Goal: Task Accomplishment & Management: Manage account settings

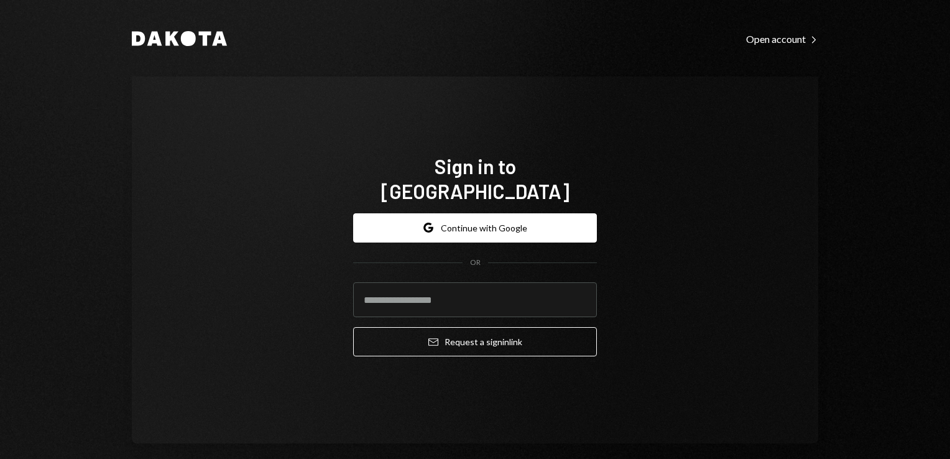
type input "**********"
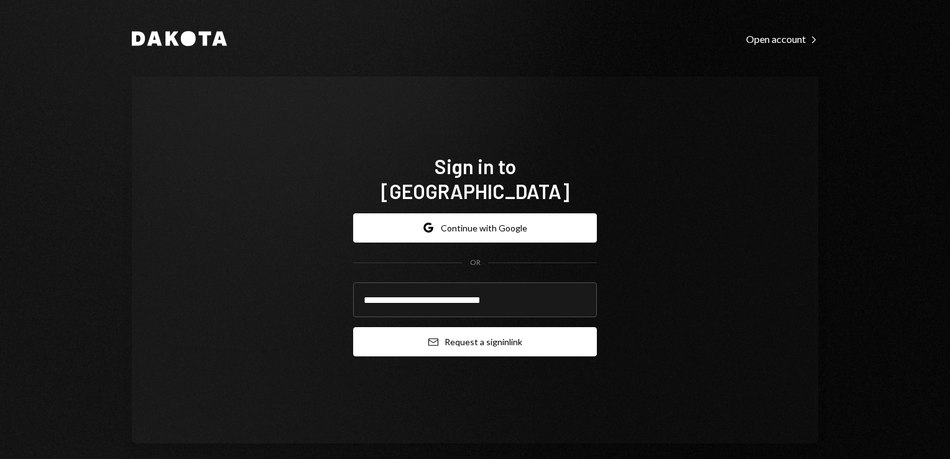
click at [488, 328] on button "Email Request a sign in link" at bounding box center [475, 341] width 244 height 29
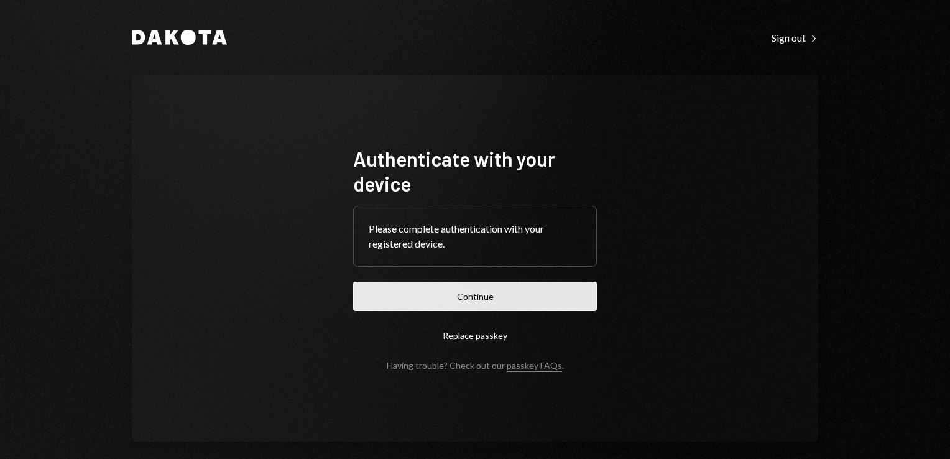
click at [481, 302] on button "Continue" at bounding box center [475, 296] width 244 height 29
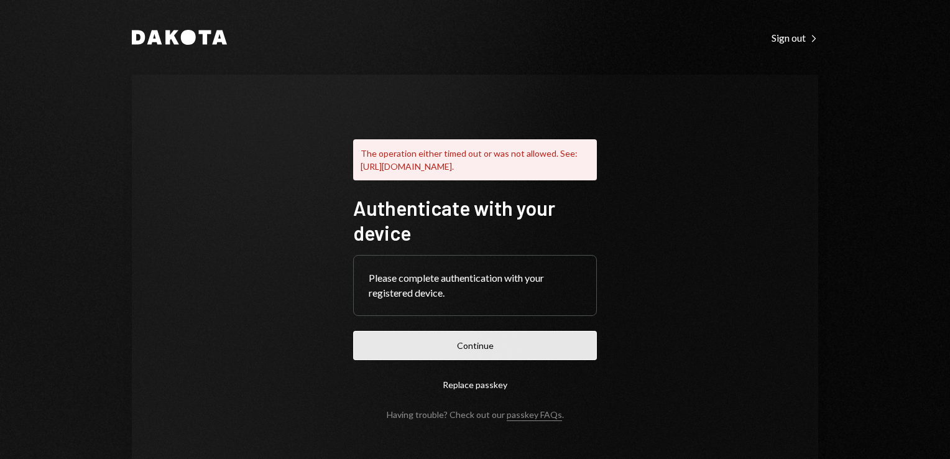
click at [475, 360] on button "Continue" at bounding box center [475, 345] width 244 height 29
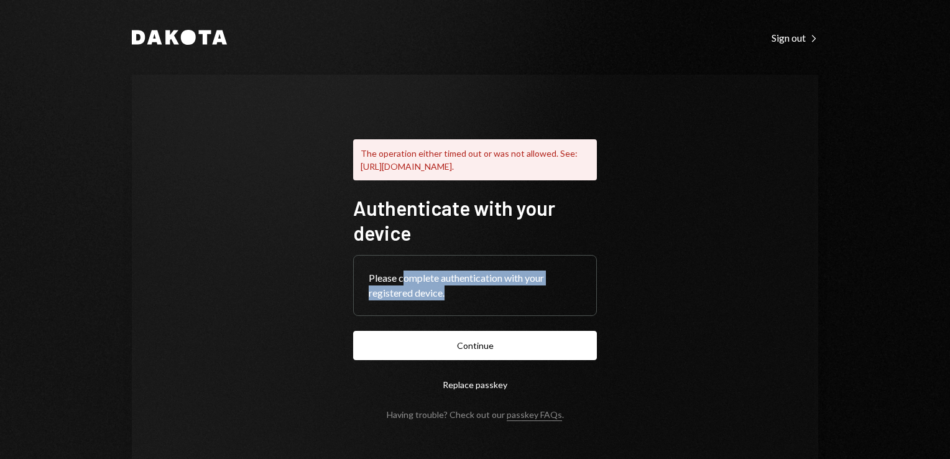
drag, startPoint x: 399, startPoint y: 292, endPoint x: 455, endPoint y: 310, distance: 59.2
click at [455, 300] on div "Please complete authentication with your registered device." at bounding box center [475, 286] width 213 height 30
click at [443, 144] on div "The operation either timed out or was not allowed. See: https://www.w3.org/TR/w…" at bounding box center [475, 159] width 244 height 41
click at [473, 145] on div "The operation either timed out or was not allowed. See: https://www.w3.org/TR/w…" at bounding box center [475, 159] width 244 height 41
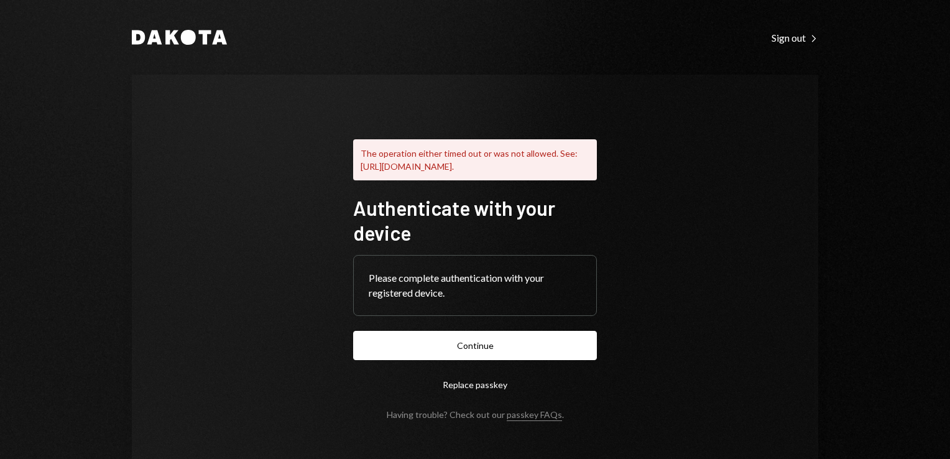
click at [468, 162] on div "The operation either timed out or was not allowed. See: https://www.w3.org/TR/w…" at bounding box center [475, 159] width 244 height 41
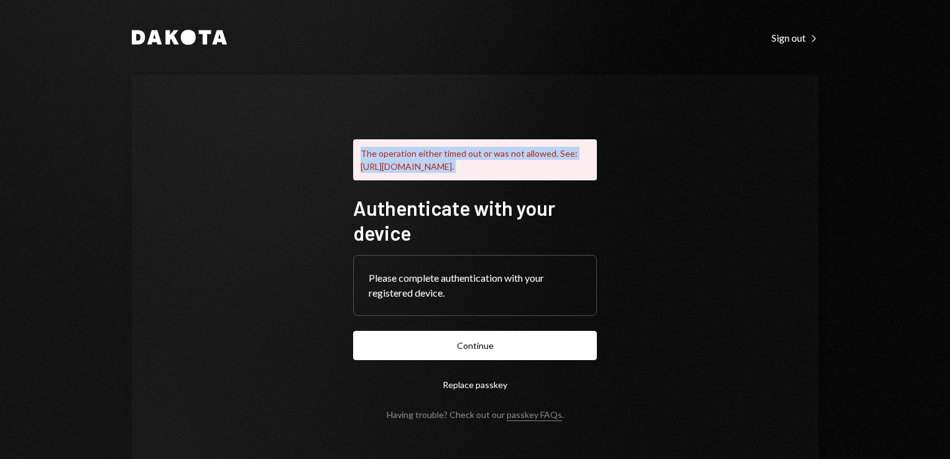
click at [468, 162] on div "The operation either timed out or was not allowed. See: https://www.w3.org/TR/w…" at bounding box center [475, 159] width 244 height 41
drag, startPoint x: 468, startPoint y: 162, endPoint x: 445, endPoint y: 160, distance: 23.0
click at [445, 160] on div "The operation either timed out or was not allowed. See: https://www.w3.org/TR/w…" at bounding box center [475, 159] width 244 height 41
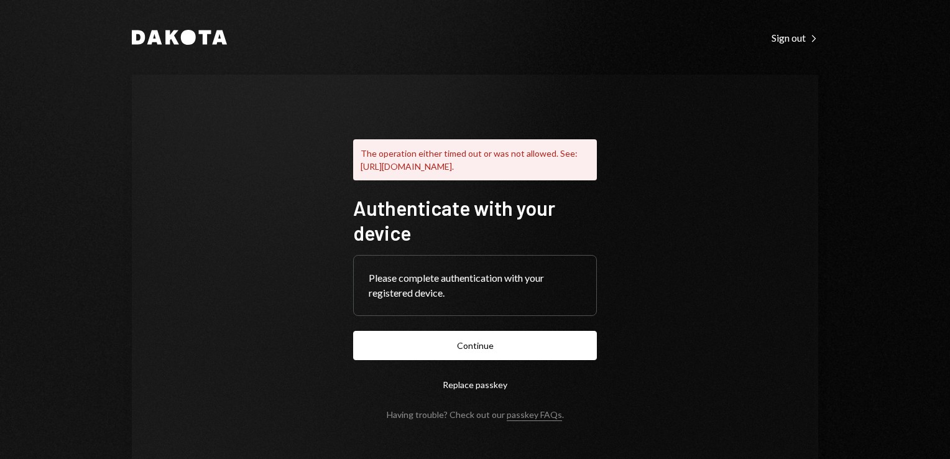
click at [473, 245] on h1 "Authenticate with your device" at bounding box center [475, 220] width 244 height 50
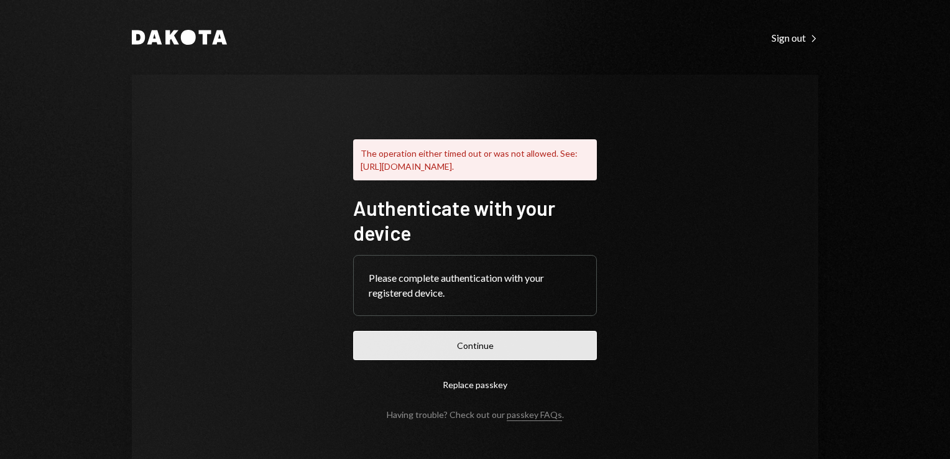
click at [463, 359] on button "Continue" at bounding box center [475, 345] width 244 height 29
